Goal: Task Accomplishment & Management: Manage account settings

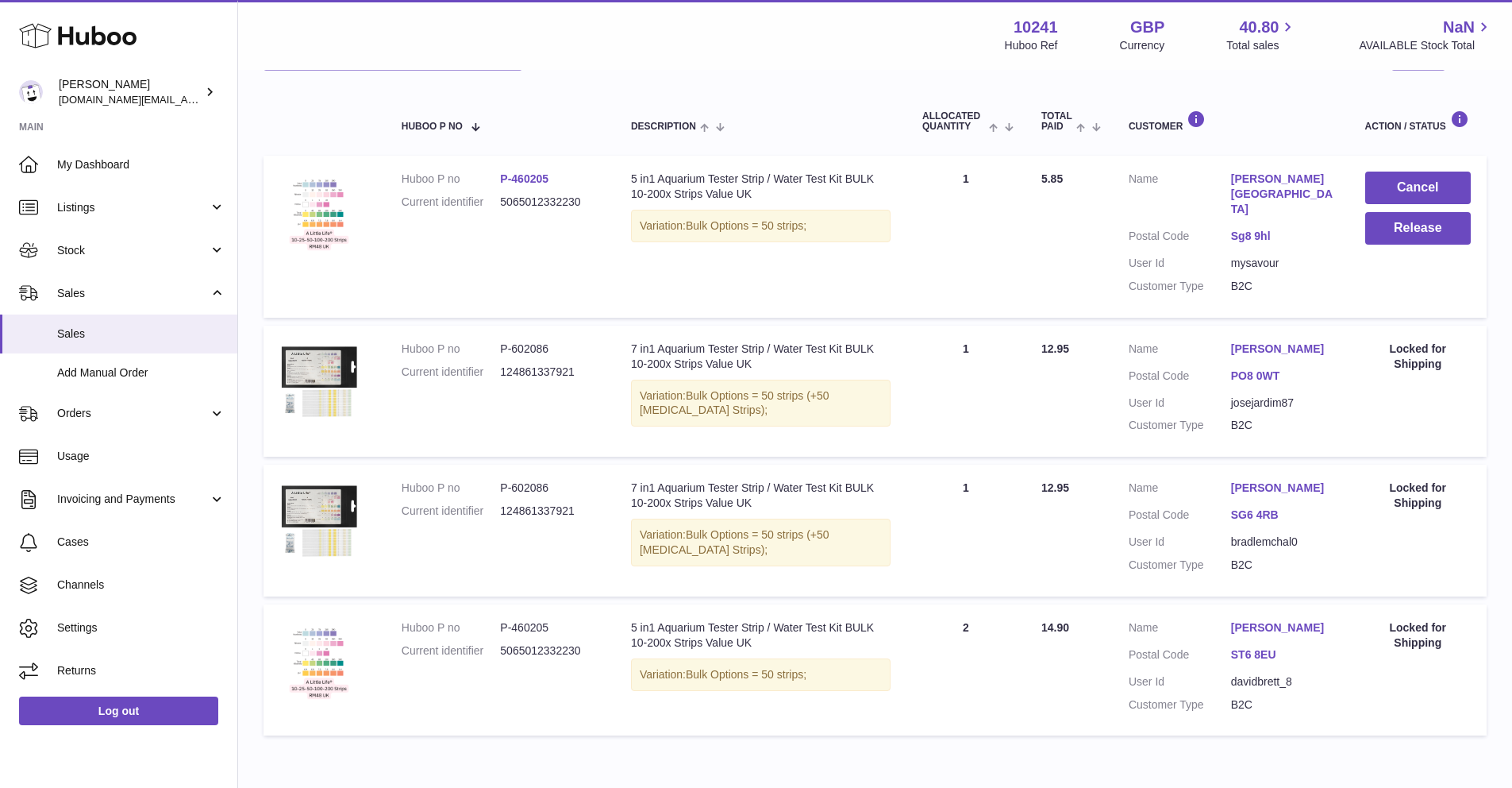
scroll to position [216, 0]
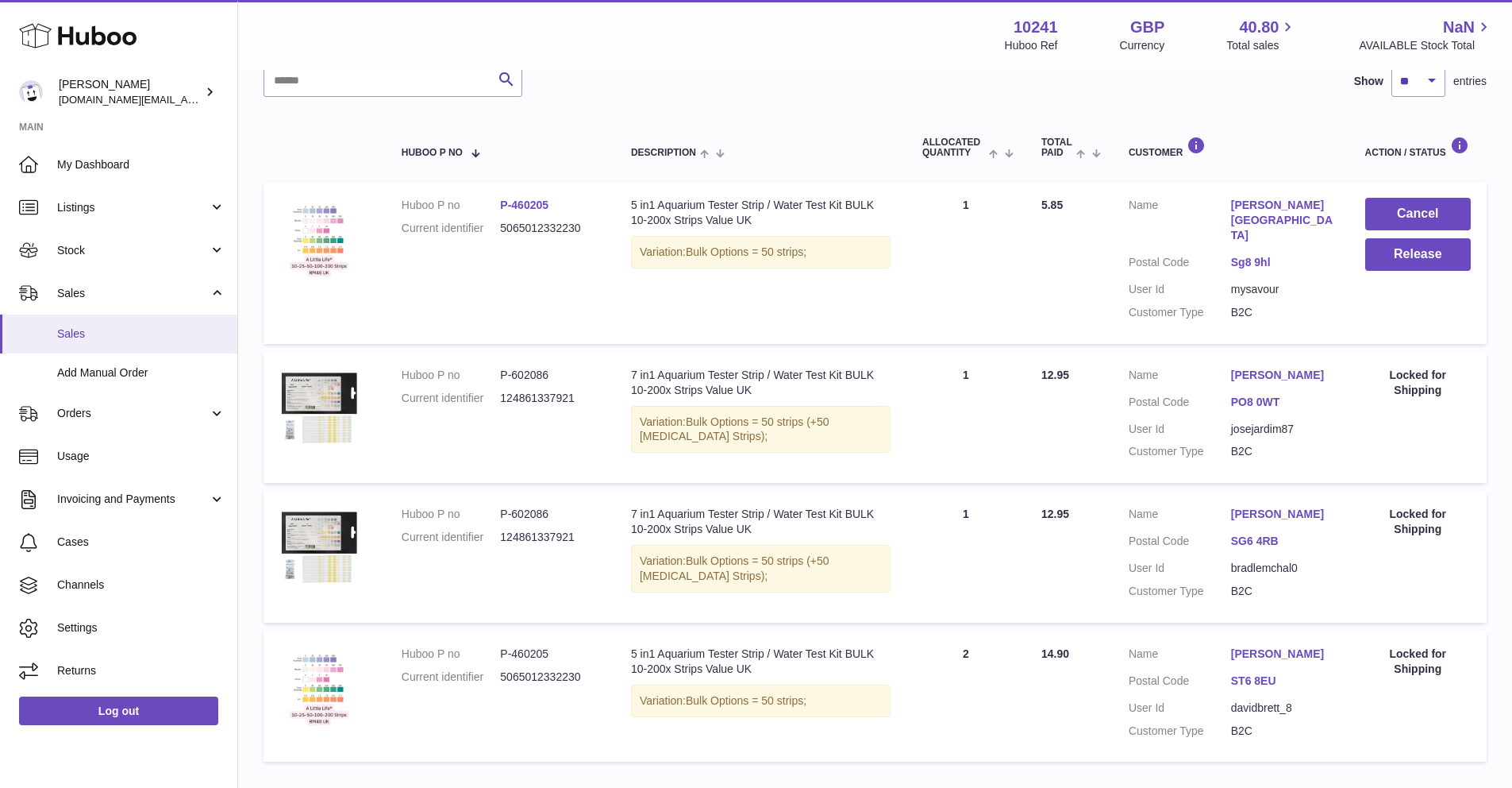
click at [105, 331] on span "Sales" at bounding box center [140, 334] width 168 height 15
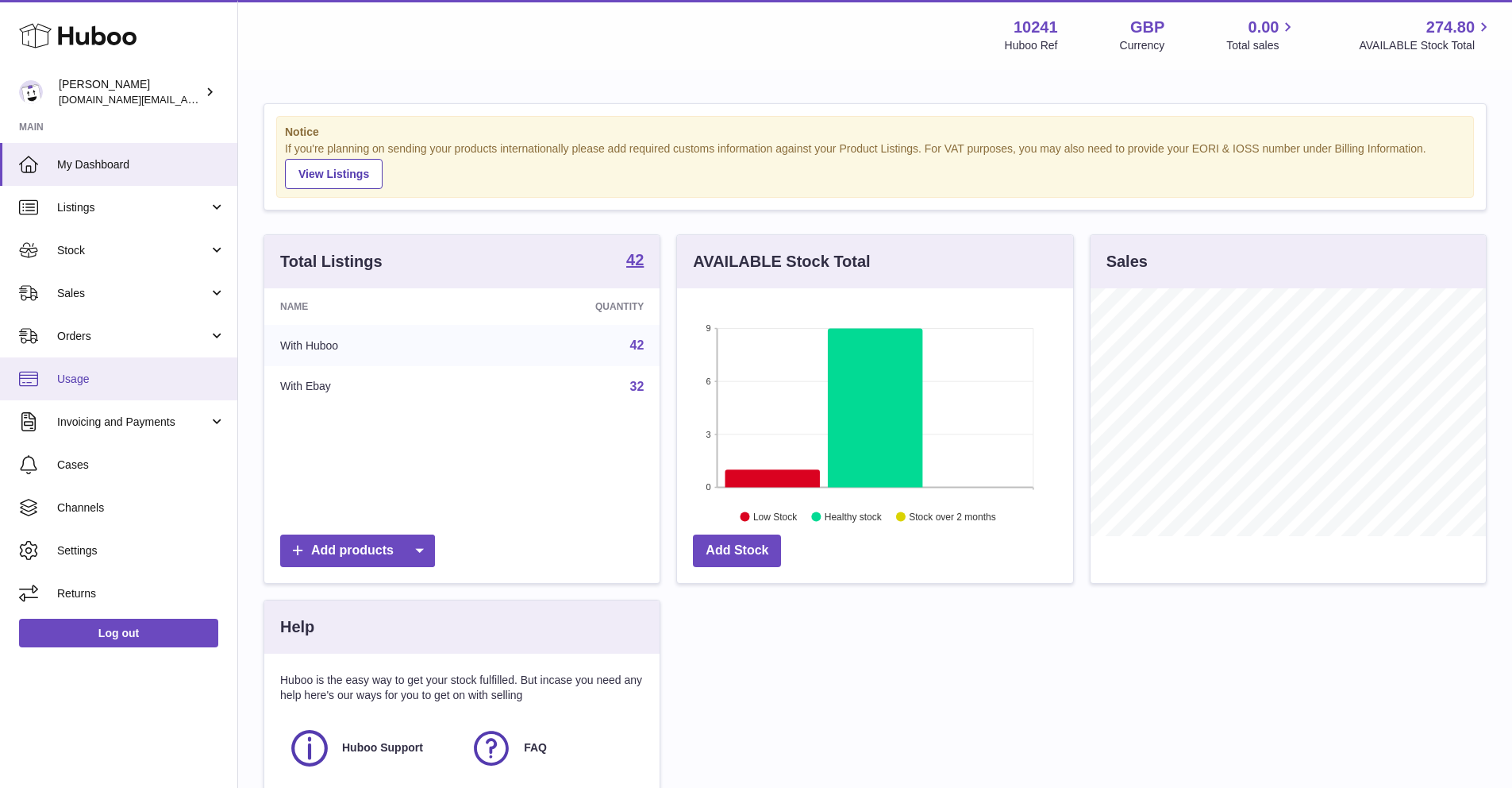
scroll to position [247, 395]
click at [145, 328] on span "Orders" at bounding box center [132, 336] width 151 height 15
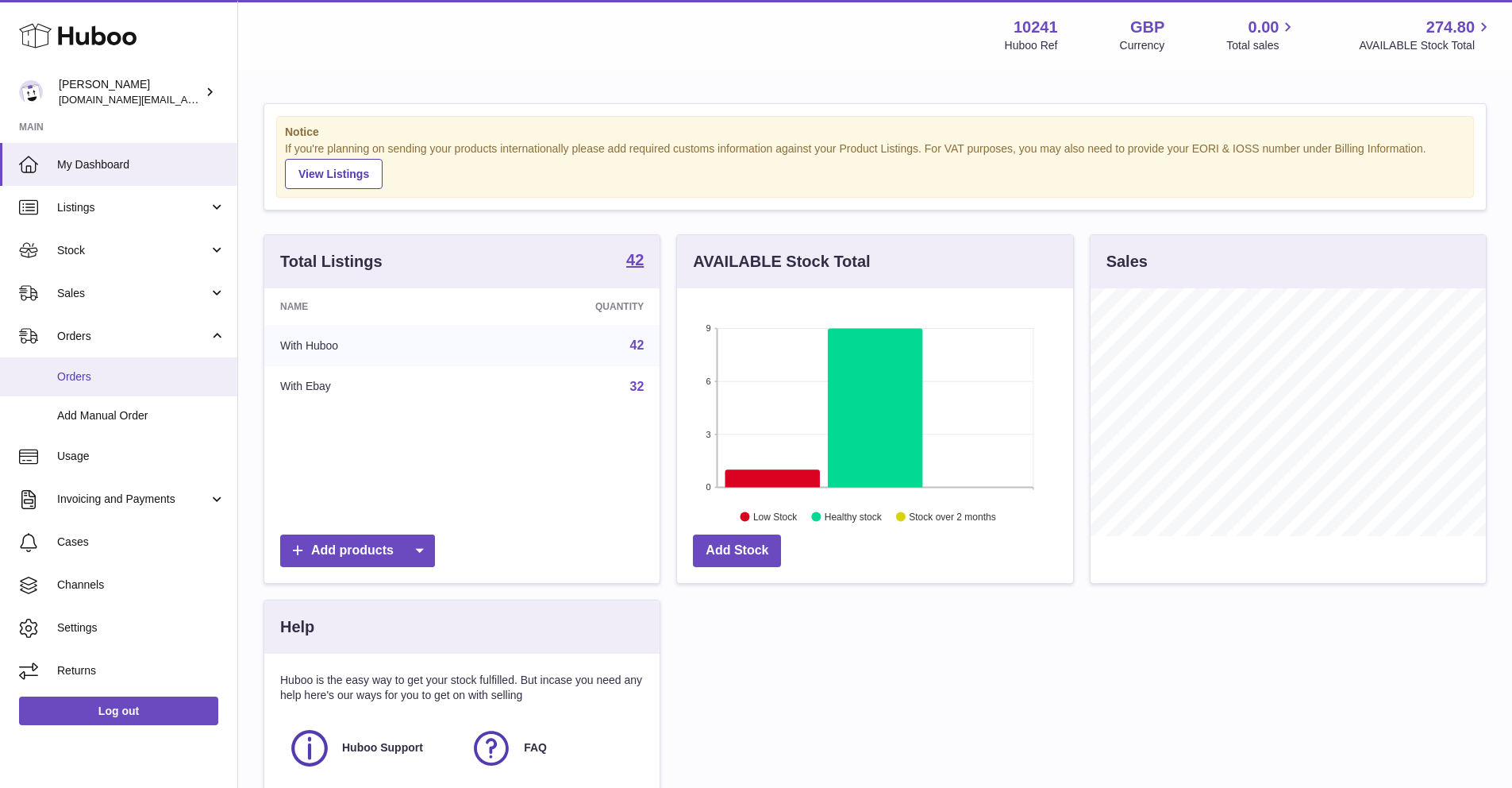
click at [63, 374] on span "Orders" at bounding box center [140, 377] width 168 height 15
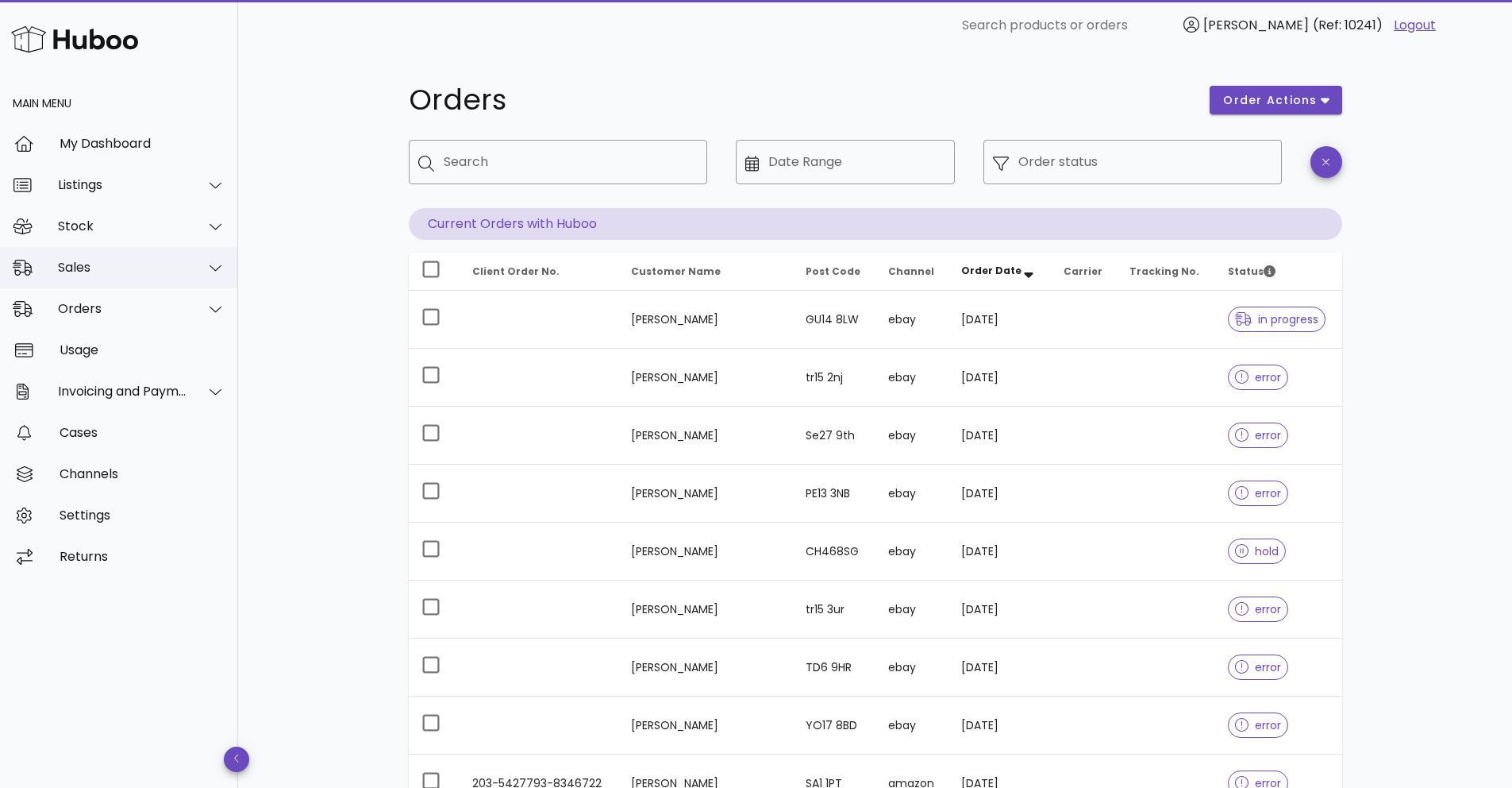
click at [59, 265] on div "Sales" at bounding box center [122, 267] width 129 height 15
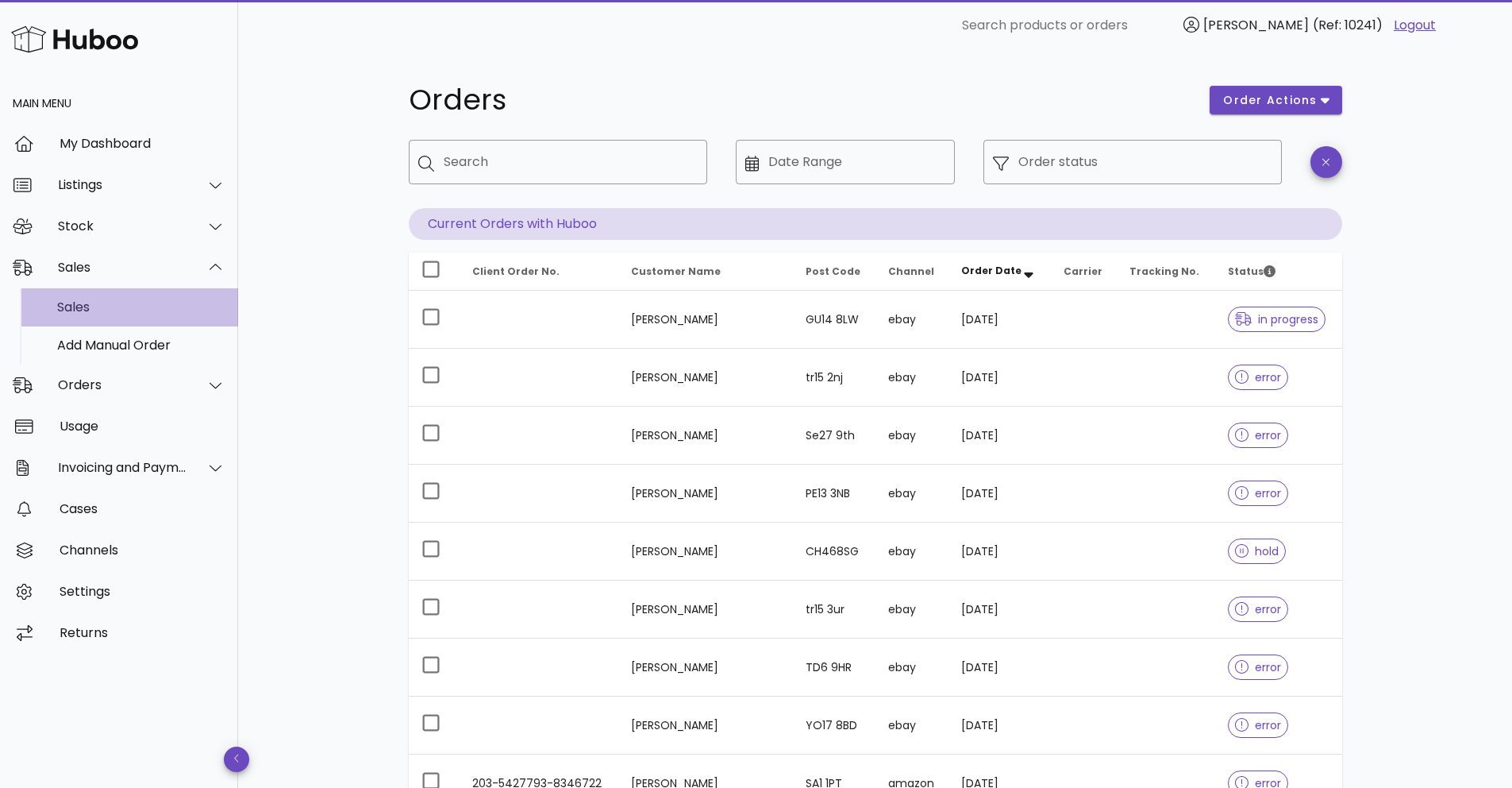
click at [88, 306] on div "Sales" at bounding box center [140, 307] width 168 height 15
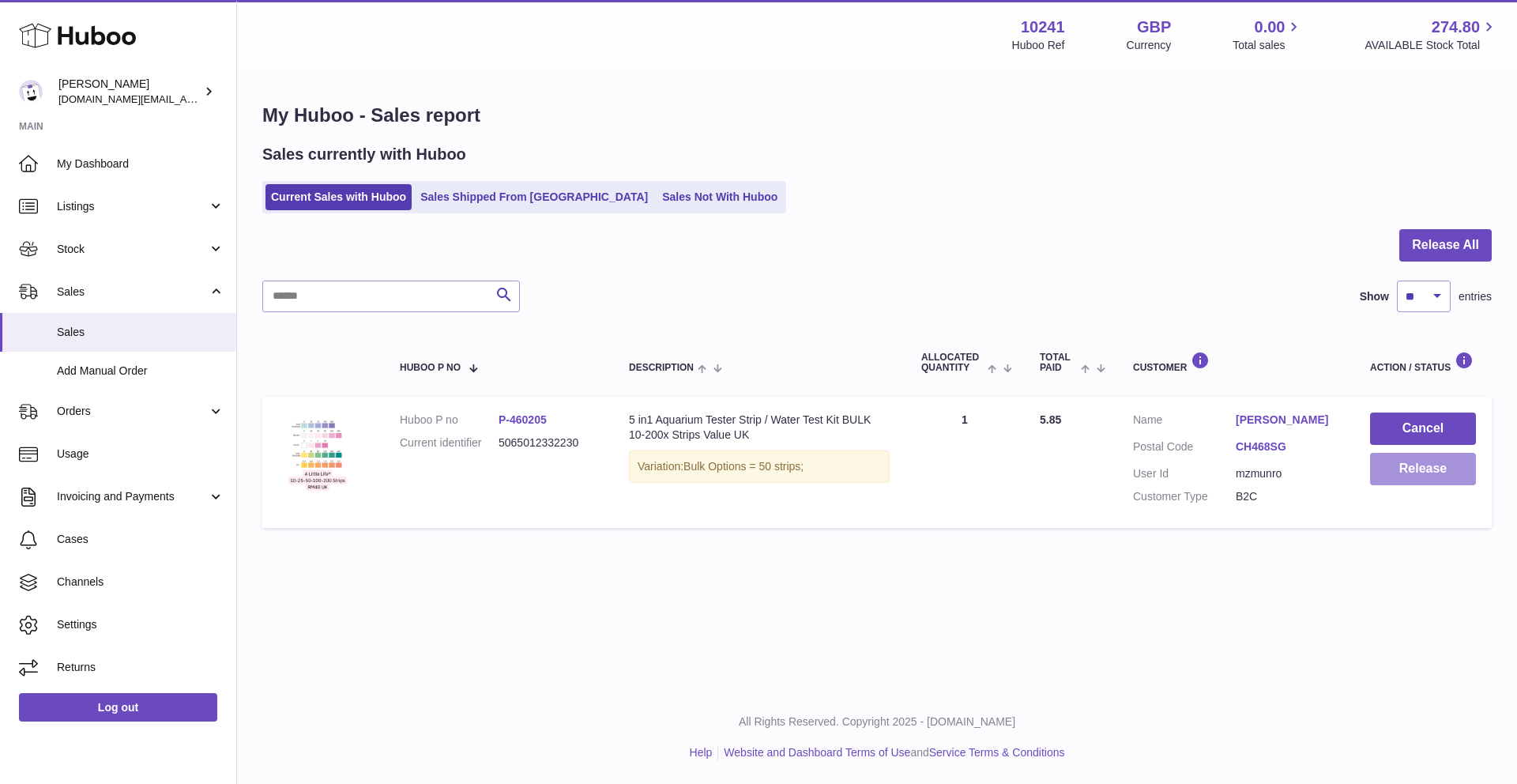
click at [1431, 475] on button "Release" at bounding box center [1423, 468] width 106 height 32
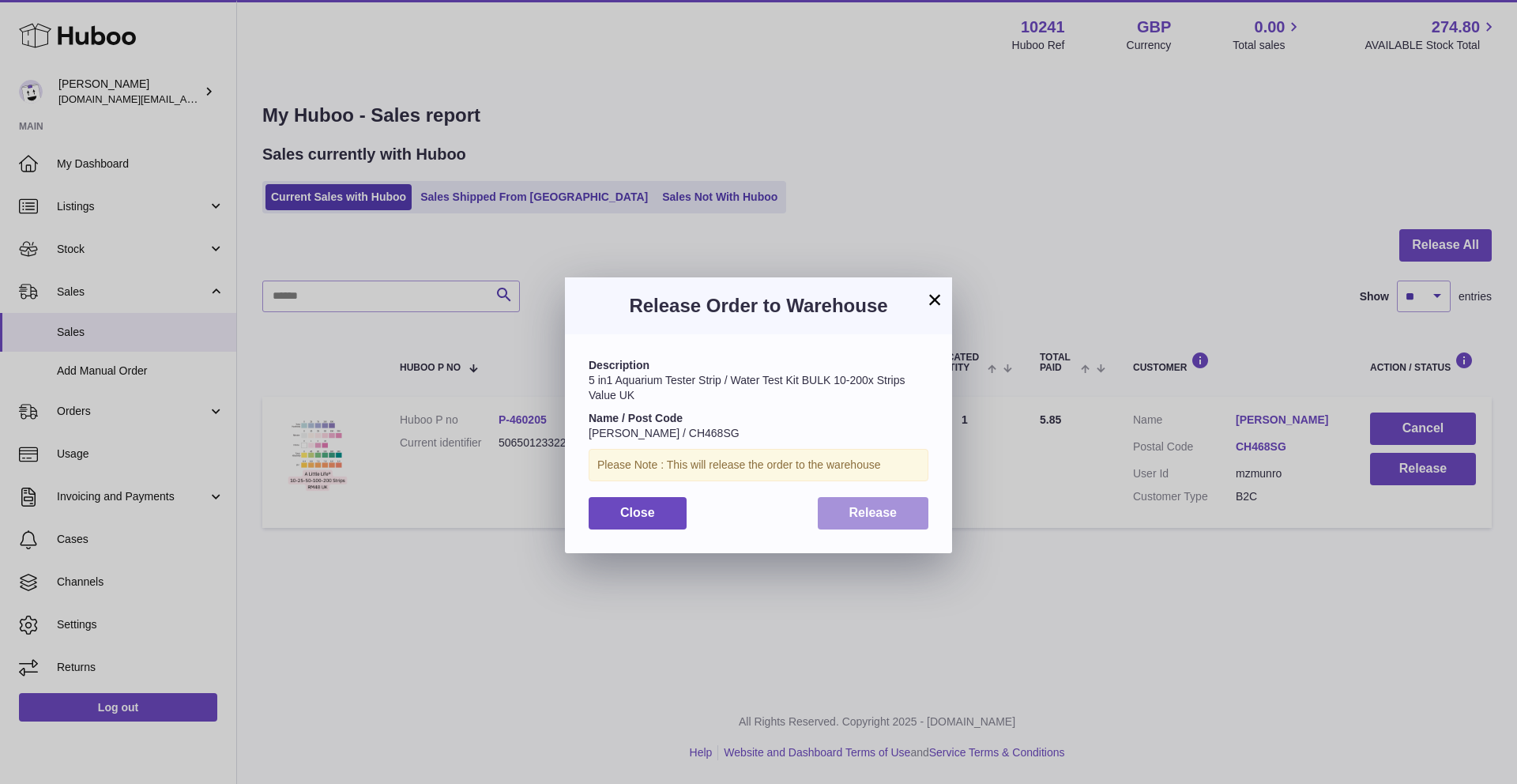
click at [877, 505] on span "Release" at bounding box center [873, 512] width 48 height 13
